Goal: Task Accomplishment & Management: Manage account settings

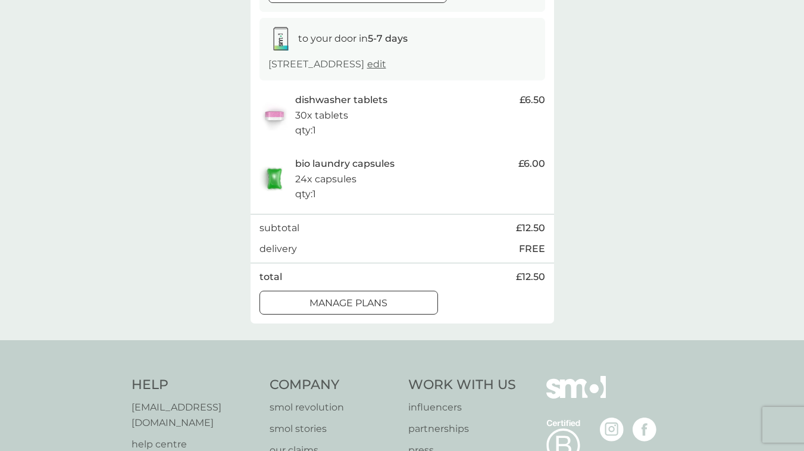
scroll to position [192, 0]
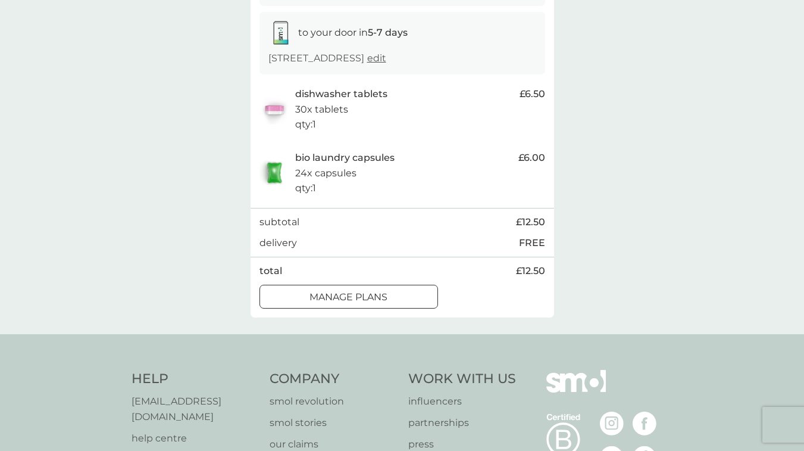
click at [369, 299] on button "manage plans" at bounding box center [349, 297] width 179 height 24
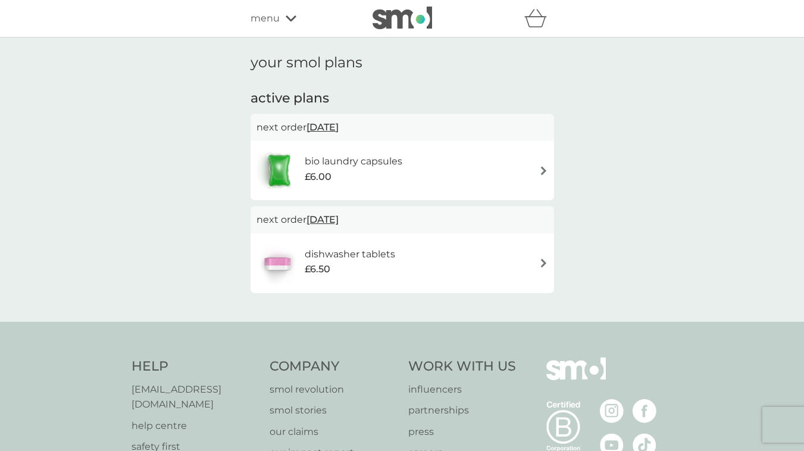
click at [535, 170] on div "bio laundry capsules £6.00" at bounding box center [403, 170] width 292 height 42
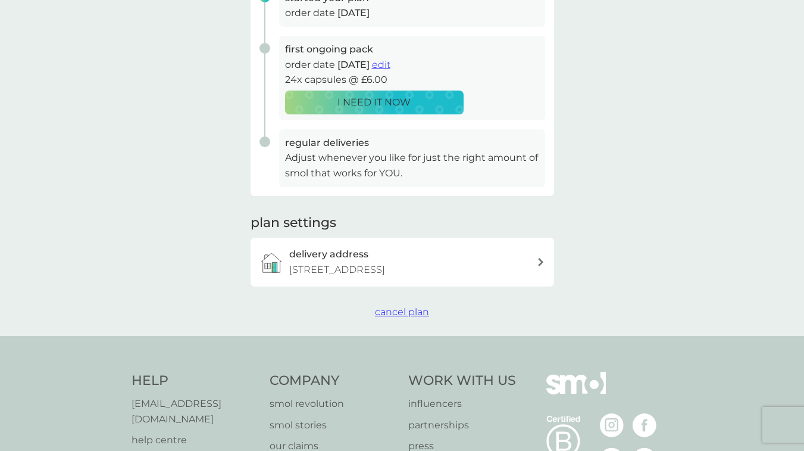
scroll to position [218, 0]
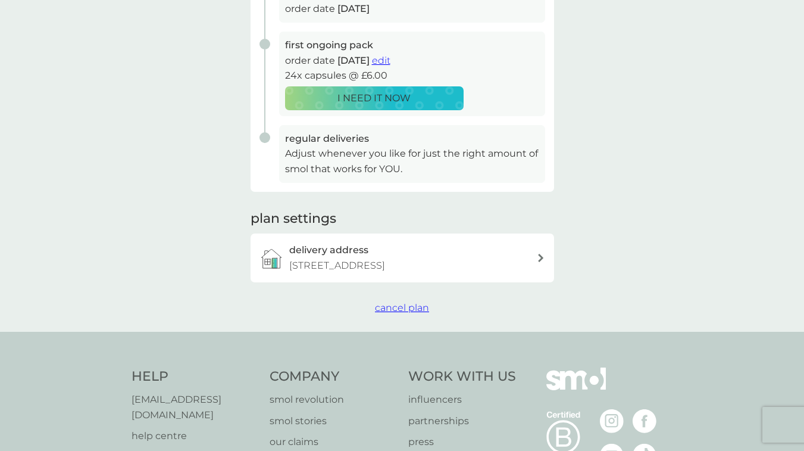
click at [421, 302] on span "cancel plan" at bounding box center [402, 307] width 54 height 11
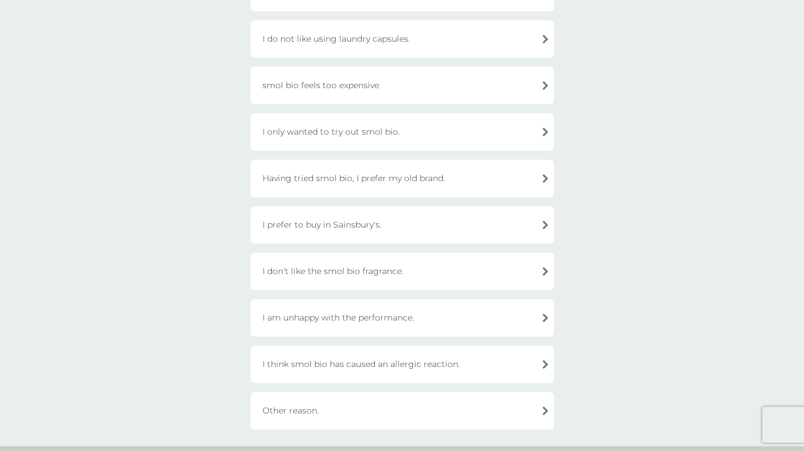
scroll to position [214, 0]
click at [418, 173] on div "Having tried smol bio, I prefer my old brand." at bounding box center [403, 178] width 304 height 38
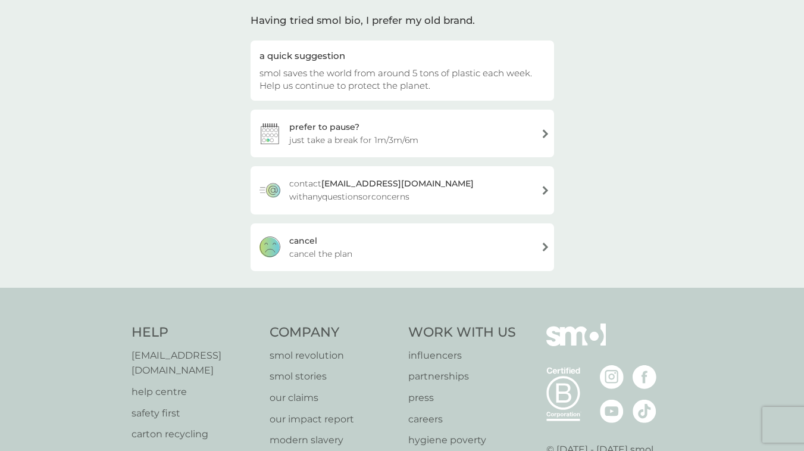
scroll to position [89, 0]
click at [411, 228] on div "[PERSON_NAME] the plan" at bounding box center [403, 245] width 304 height 48
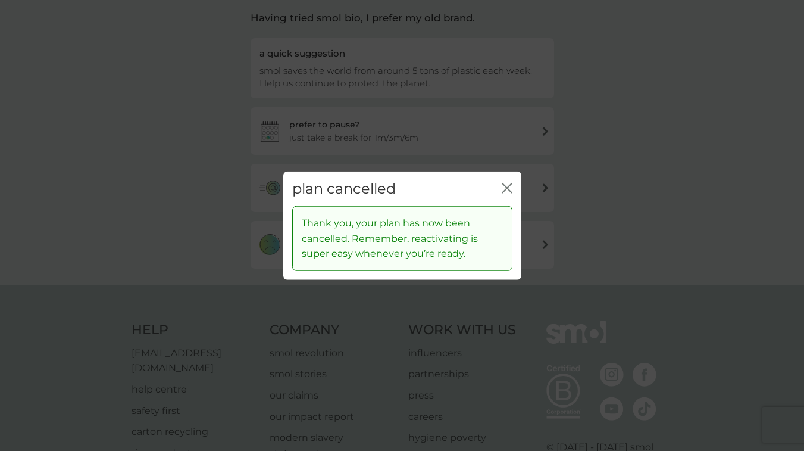
click at [509, 189] on icon "close" at bounding box center [507, 187] width 11 height 11
